Goal: Task Accomplishment & Management: Use online tool/utility

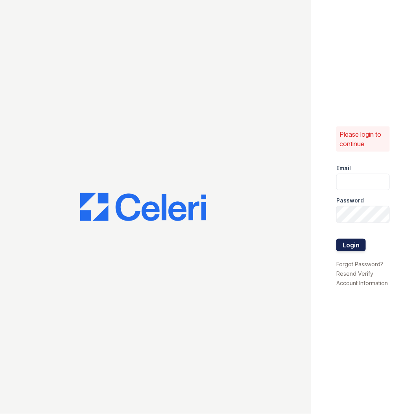
type input "marion1@cafmanagement.com"
click at [355, 247] on button "Login" at bounding box center [351, 244] width 30 height 13
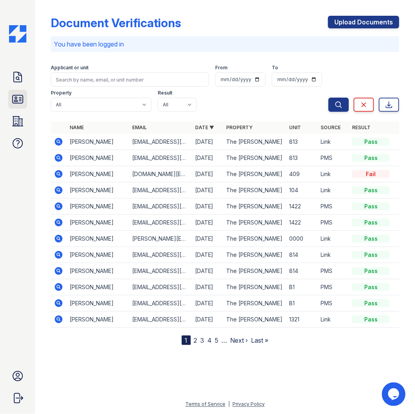
click at [16, 99] on icon at bounding box center [18, 99] width 10 height 8
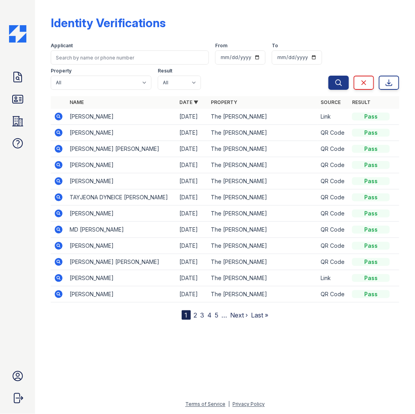
click at [59, 115] on icon at bounding box center [58, 116] width 9 height 9
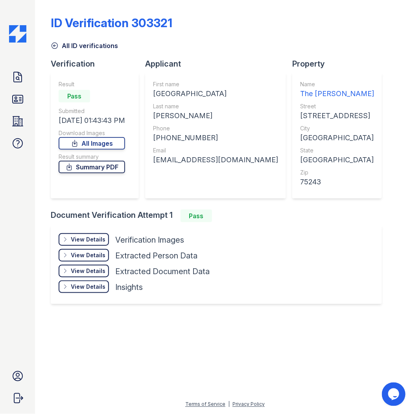
click at [114, 167] on link "Summary PDF" at bounding box center [92, 167] width 66 height 13
click at [18, 82] on icon at bounding box center [18, 77] width 8 height 10
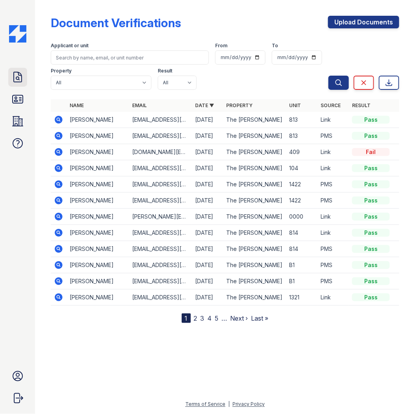
click at [17, 76] on icon at bounding box center [17, 77] width 13 height 13
click at [17, 99] on icon at bounding box center [17, 99] width 13 height 13
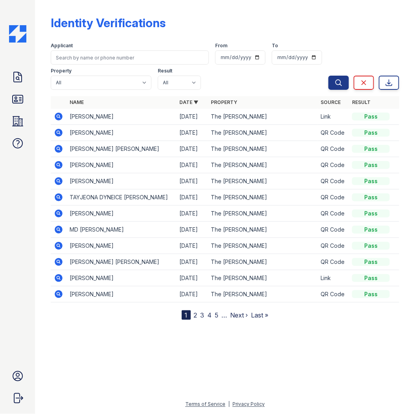
click at [23, 74] on icon at bounding box center [17, 77] width 13 height 13
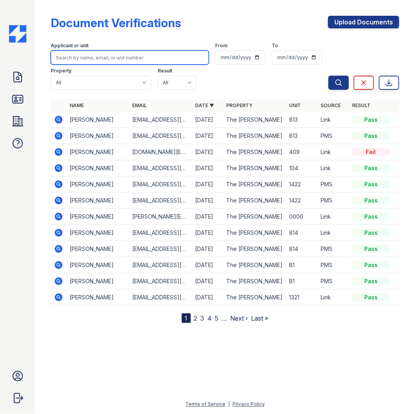
click at [89, 59] on input "search" at bounding box center [130, 57] width 158 height 14
type input "jasmine"
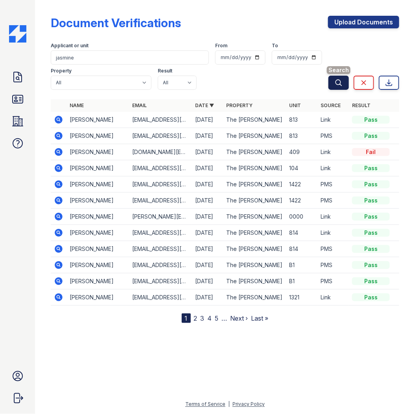
click at [336, 79] on icon "submit" at bounding box center [339, 83] width 8 height 8
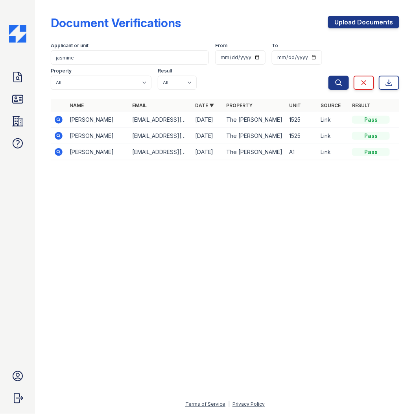
click at [55, 118] on icon at bounding box center [59, 120] width 8 height 8
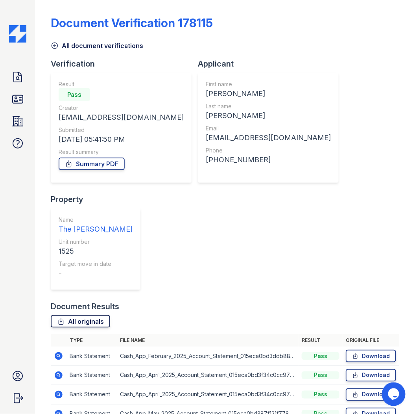
click at [96, 315] on link "All originals" at bounding box center [80, 321] width 59 height 13
